Goal: Information Seeking & Learning: Learn about a topic

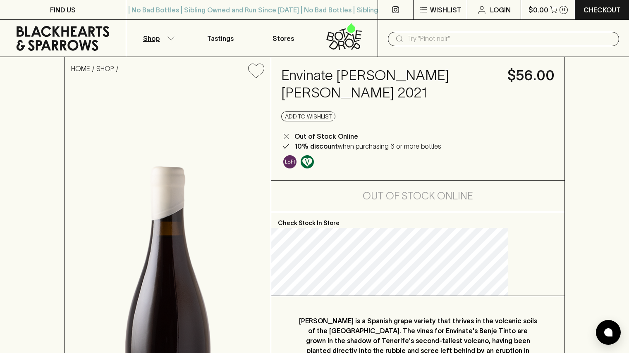
click at [163, 40] on button "Shop" at bounding box center [157, 38] width 63 height 37
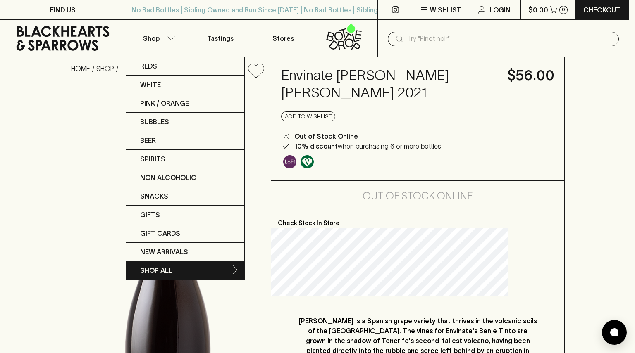
click at [161, 269] on p "SHOP ALL" at bounding box center [156, 271] width 32 height 10
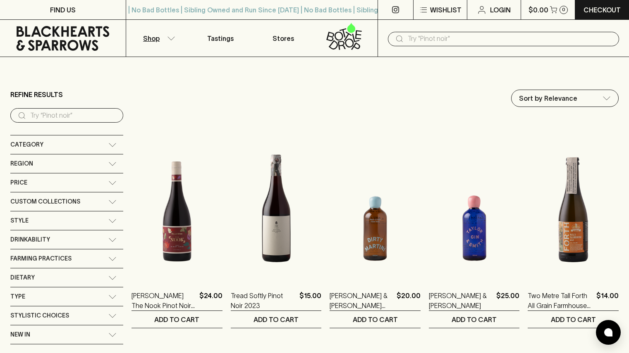
click at [75, 163] on div "Region" at bounding box center [59, 164] width 98 height 10
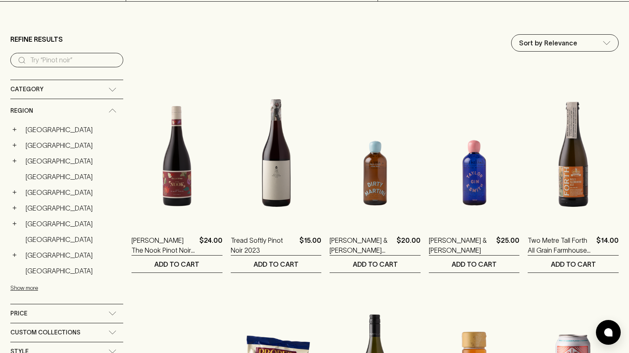
scroll to position [57, 0]
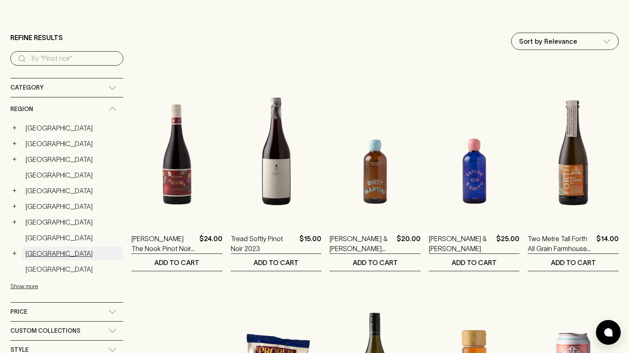
click at [48, 256] on link "New Zealand" at bounding box center [72, 254] width 101 height 14
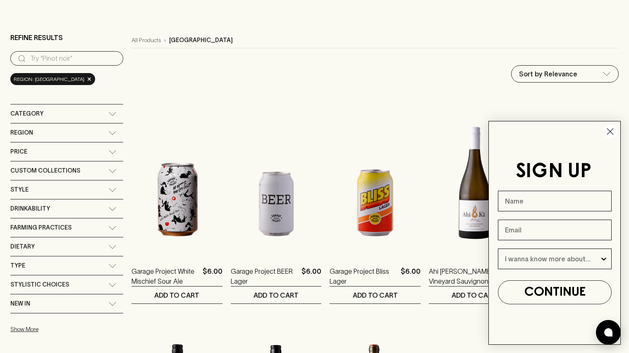
click at [609, 131] on icon "Close dialog" at bounding box center [610, 132] width 6 height 6
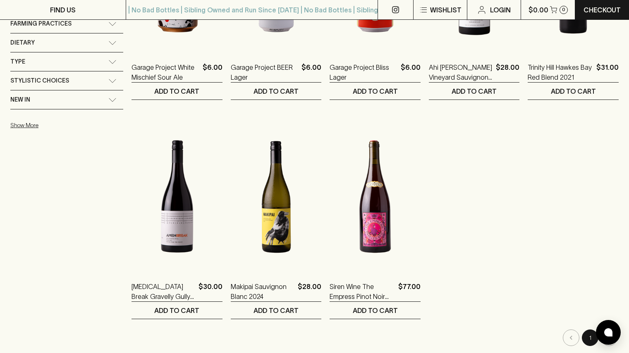
scroll to position [262, 0]
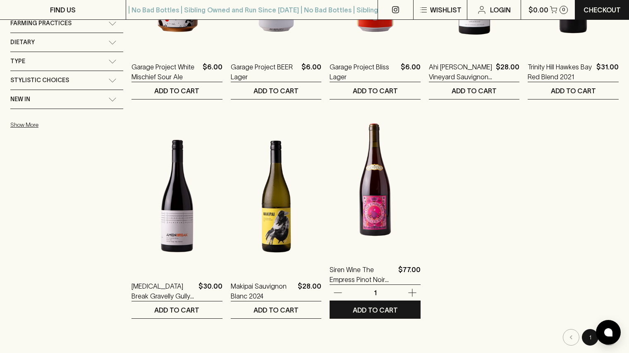
click at [351, 220] on img at bounding box center [374, 180] width 91 height 145
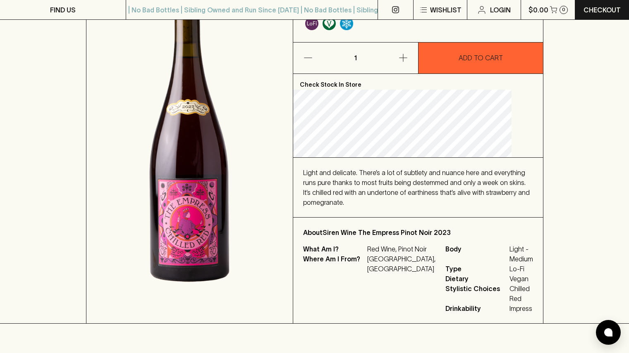
scroll to position [131, 0]
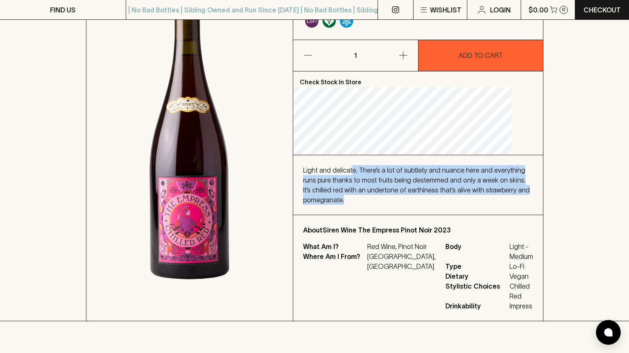
drag, startPoint x: 367, startPoint y: 186, endPoint x: 441, endPoint y: 220, distance: 81.2
click at [441, 205] on div "Light and delicate. There’s a lot of subtlety and nuance here and everything ru…" at bounding box center [418, 185] width 230 height 40
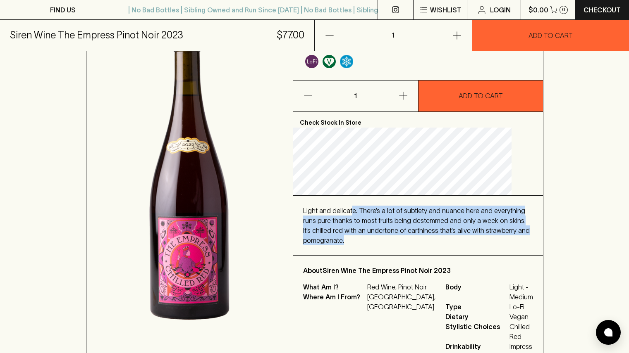
scroll to position [0, 0]
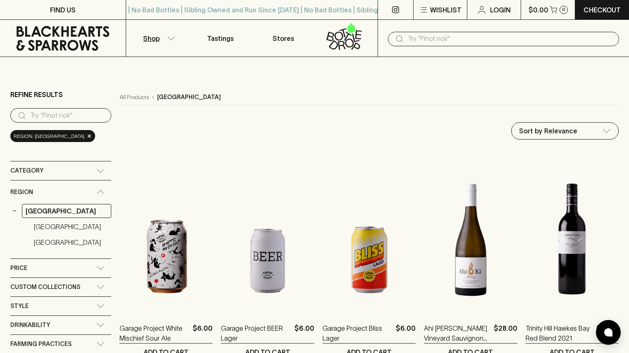
click at [49, 41] on icon at bounding box center [62, 38] width 113 height 25
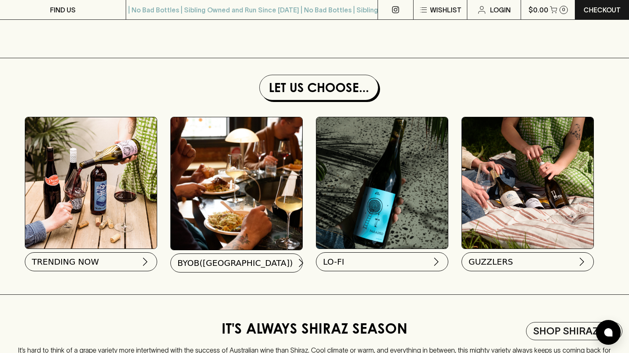
scroll to position [725, 0]
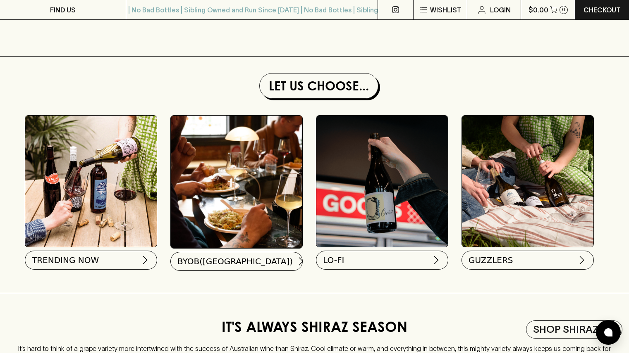
click at [345, 228] on img at bounding box center [381, 181] width 131 height 131
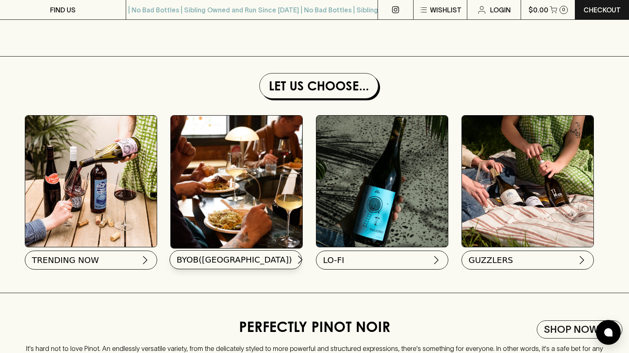
click at [229, 265] on span "BYOB([GEOGRAPHIC_DATA])" at bounding box center [234, 260] width 115 height 12
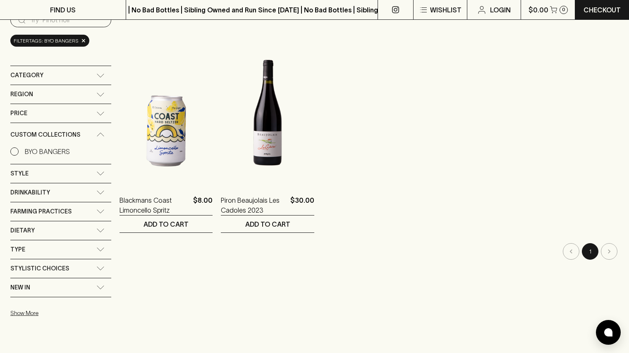
scroll to position [77, 0]
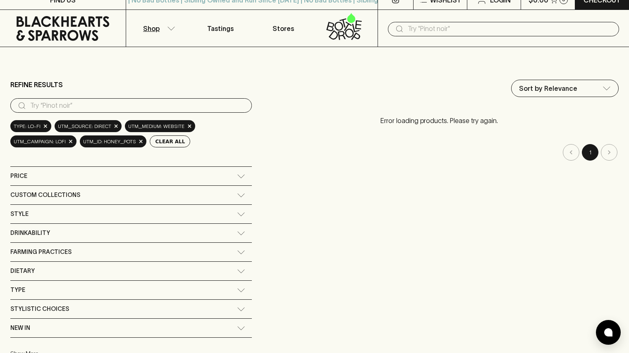
scroll to position [13, 0]
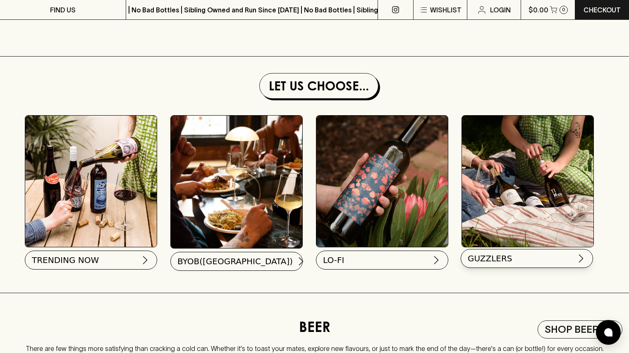
click at [497, 265] on span "GUZZLERS" at bounding box center [490, 259] width 45 height 12
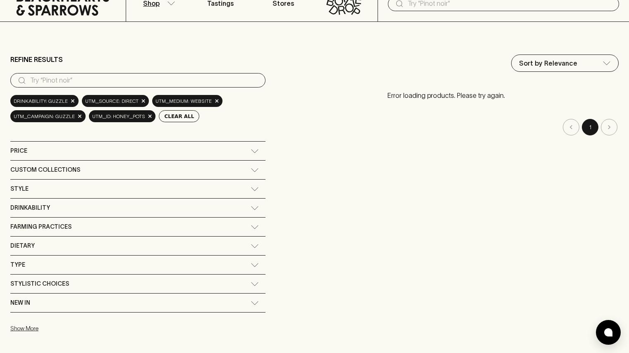
scroll to position [34, 0]
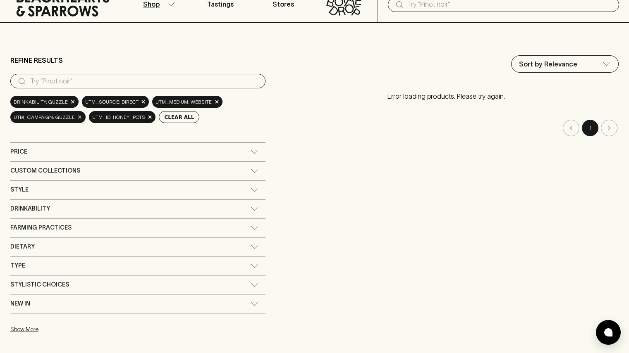
click at [79, 119] on span "×" at bounding box center [79, 117] width 5 height 9
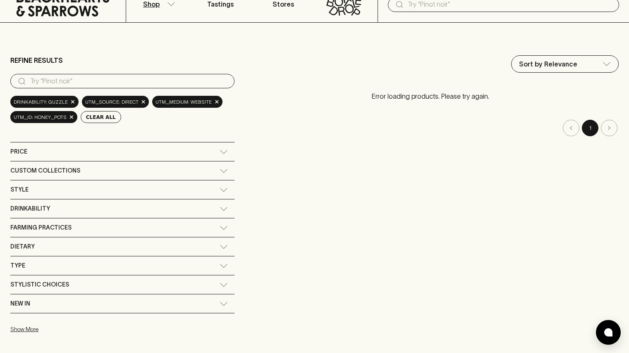
click at [141, 104] on div "utm_source: direct ×" at bounding box center [115, 102] width 67 height 12
click at [141, 104] on span "×" at bounding box center [143, 102] width 5 height 9
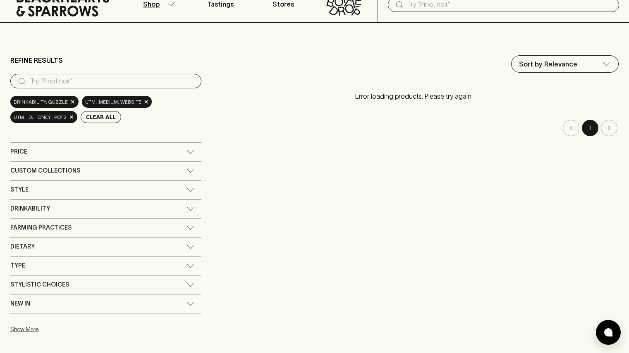
click at [137, 104] on div "utm_medium: website ×" at bounding box center [117, 102] width 70 height 12
click at [144, 101] on span "×" at bounding box center [146, 102] width 5 height 9
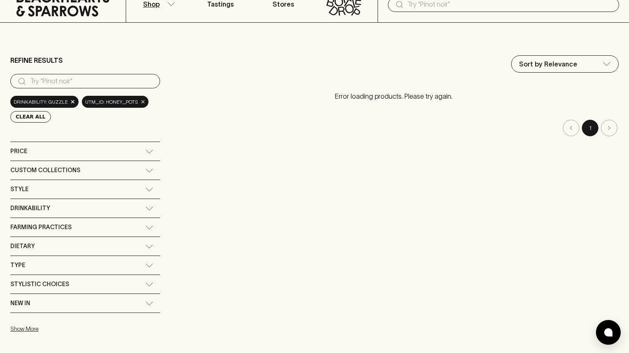
click at [141, 103] on span "×" at bounding box center [143, 102] width 5 height 9
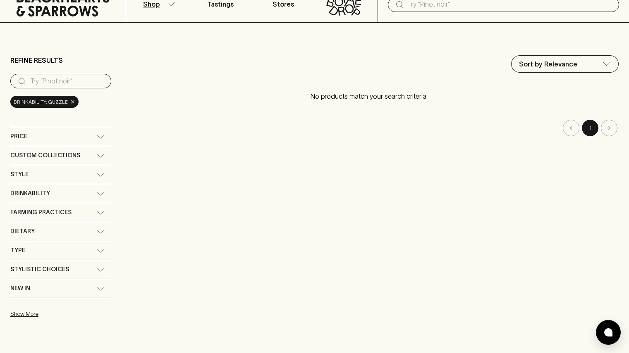
click at [70, 101] on span "×" at bounding box center [72, 102] width 5 height 9
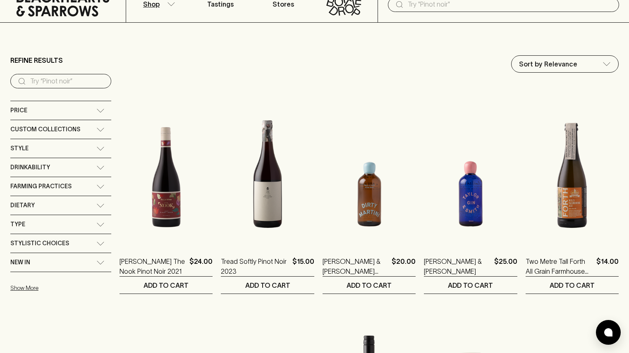
click at [102, 131] on icon at bounding box center [100, 130] width 8 height 4
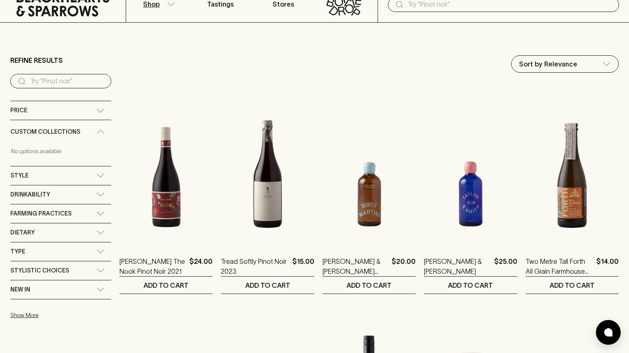
click at [102, 131] on icon at bounding box center [100, 132] width 8 height 4
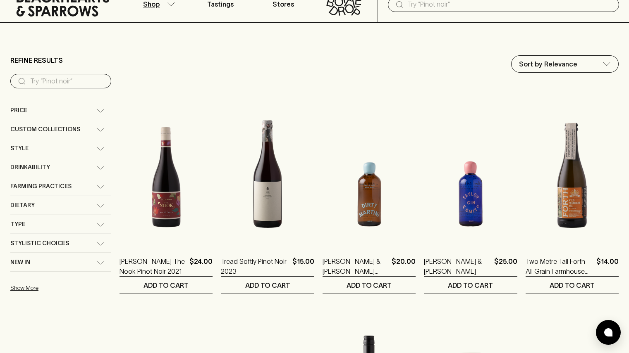
click at [102, 150] on icon at bounding box center [100, 149] width 8 height 4
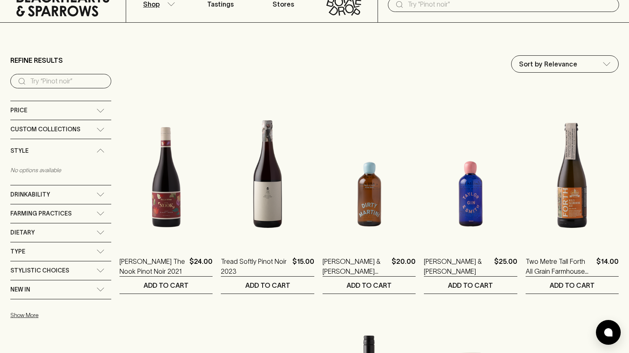
click at [102, 150] on icon at bounding box center [100, 151] width 8 height 4
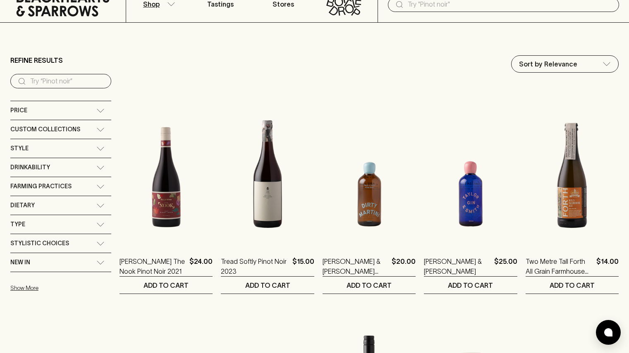
click at [101, 245] on icon at bounding box center [100, 243] width 7 height 3
click at [101, 245] on icon at bounding box center [100, 246] width 8 height 4
click at [101, 263] on icon at bounding box center [100, 263] width 8 height 4
click at [13, 282] on input "New In" at bounding box center [14, 282] width 8 height 8
checkbox input "true"
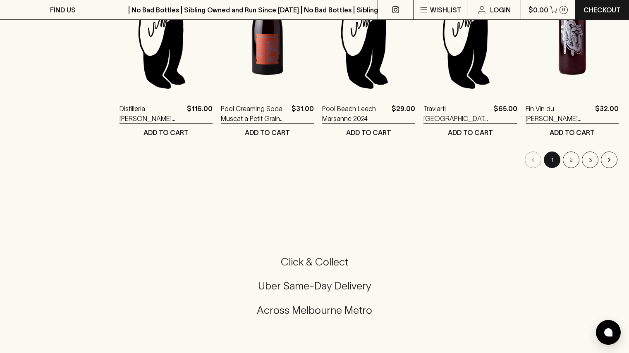
scroll to position [845, 0]
click at [573, 161] on button "2" at bounding box center [571, 160] width 17 height 17
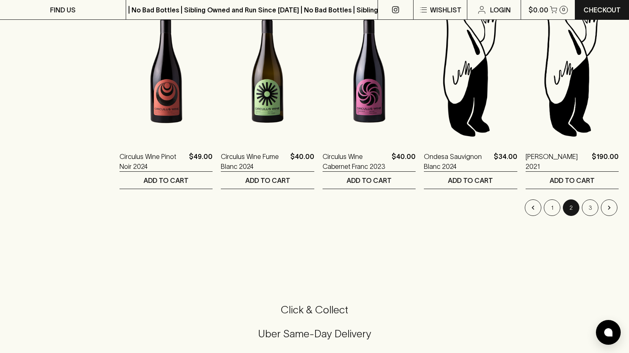
scroll to position [802, 0]
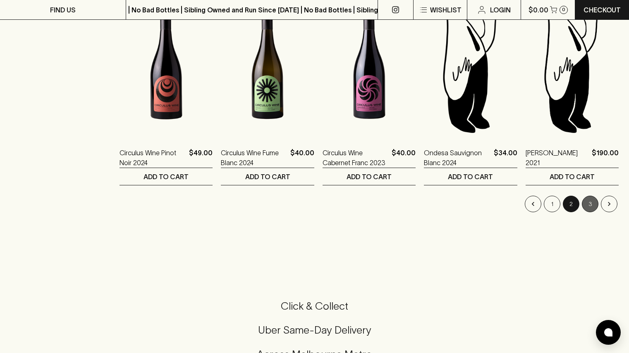
click at [587, 205] on button "3" at bounding box center [590, 204] width 17 height 17
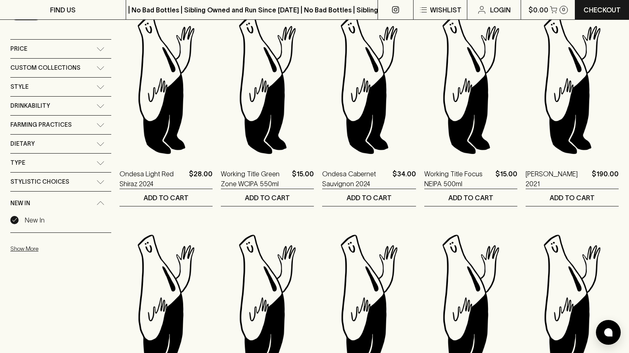
scroll to position [96, 0]
